Goal: Check status: Check status

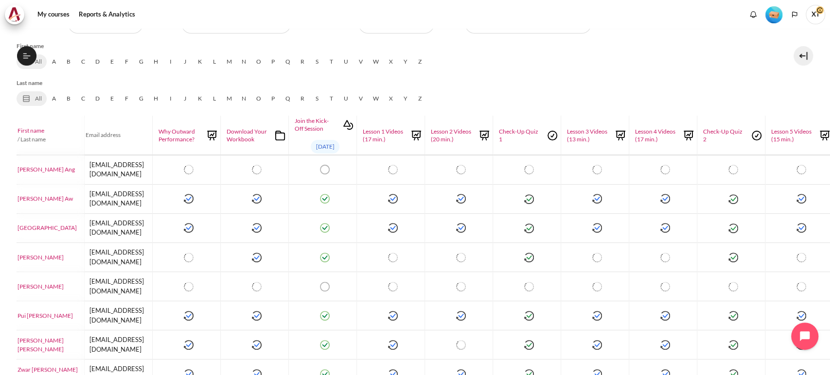
scroll to position [162, 80]
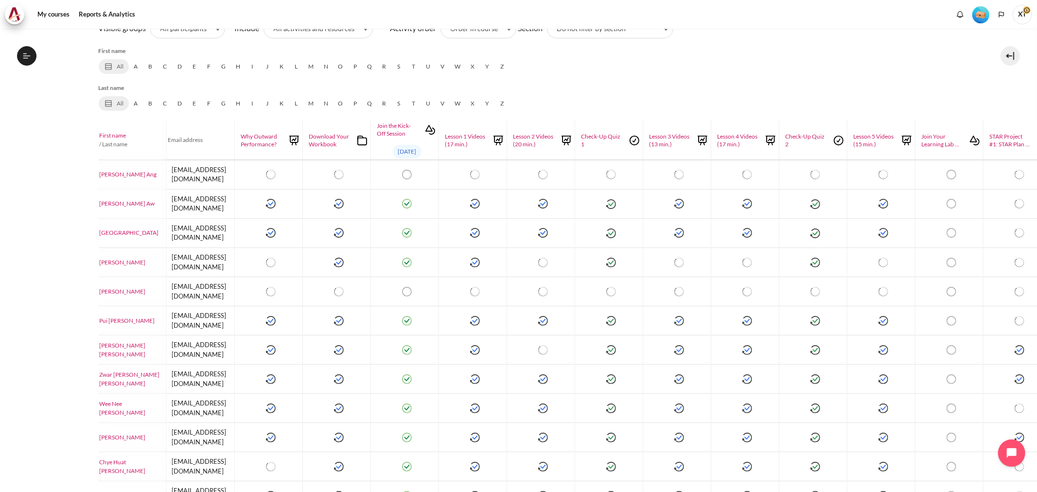
scroll to position [162, 0]
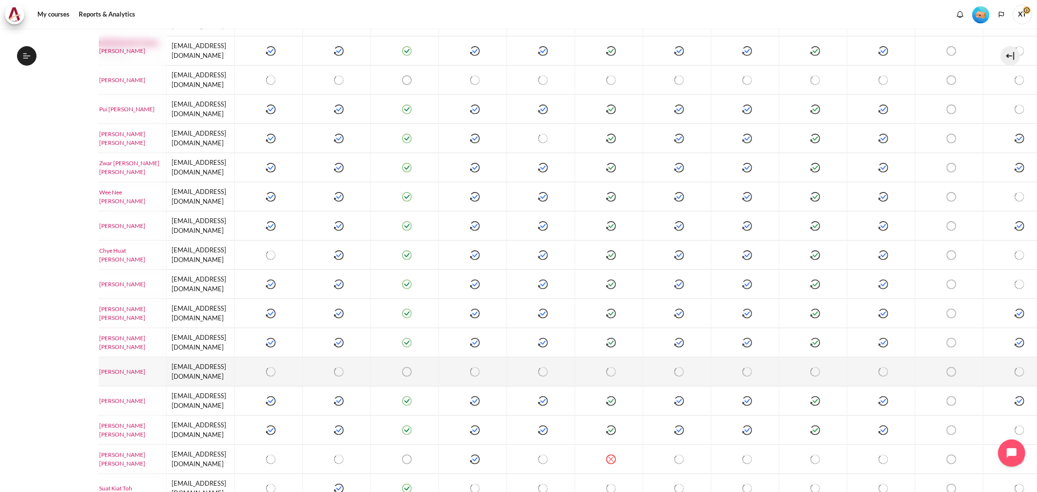
scroll to position [378, 0]
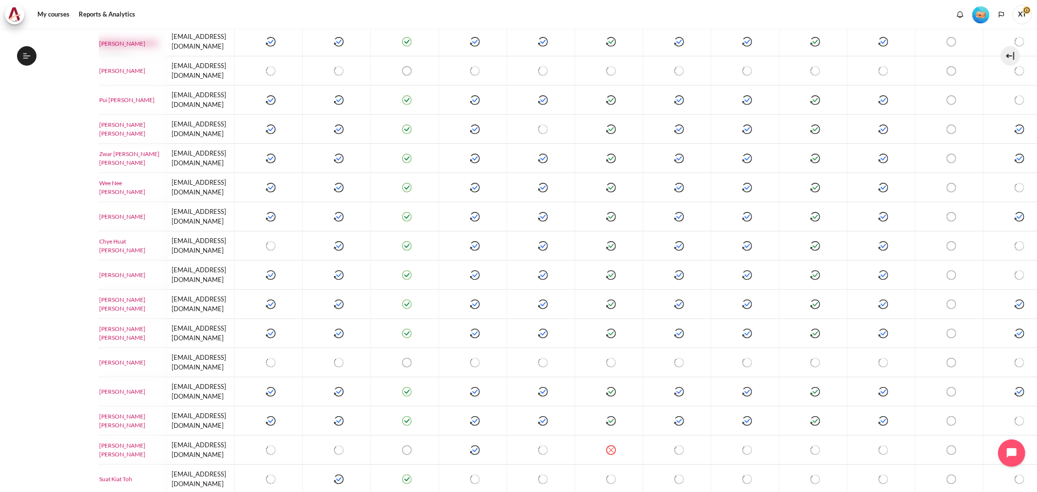
click at [0, 247] on div "My courses Course administration Reports Activity completion" at bounding box center [518, 260] width 1037 height 463
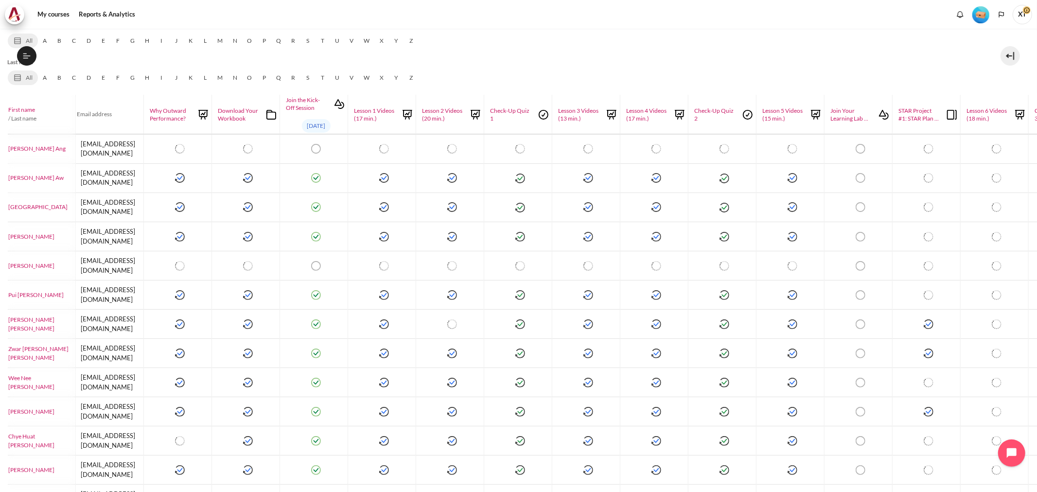
scroll to position [178, 91]
